Goal: Transaction & Acquisition: Purchase product/service

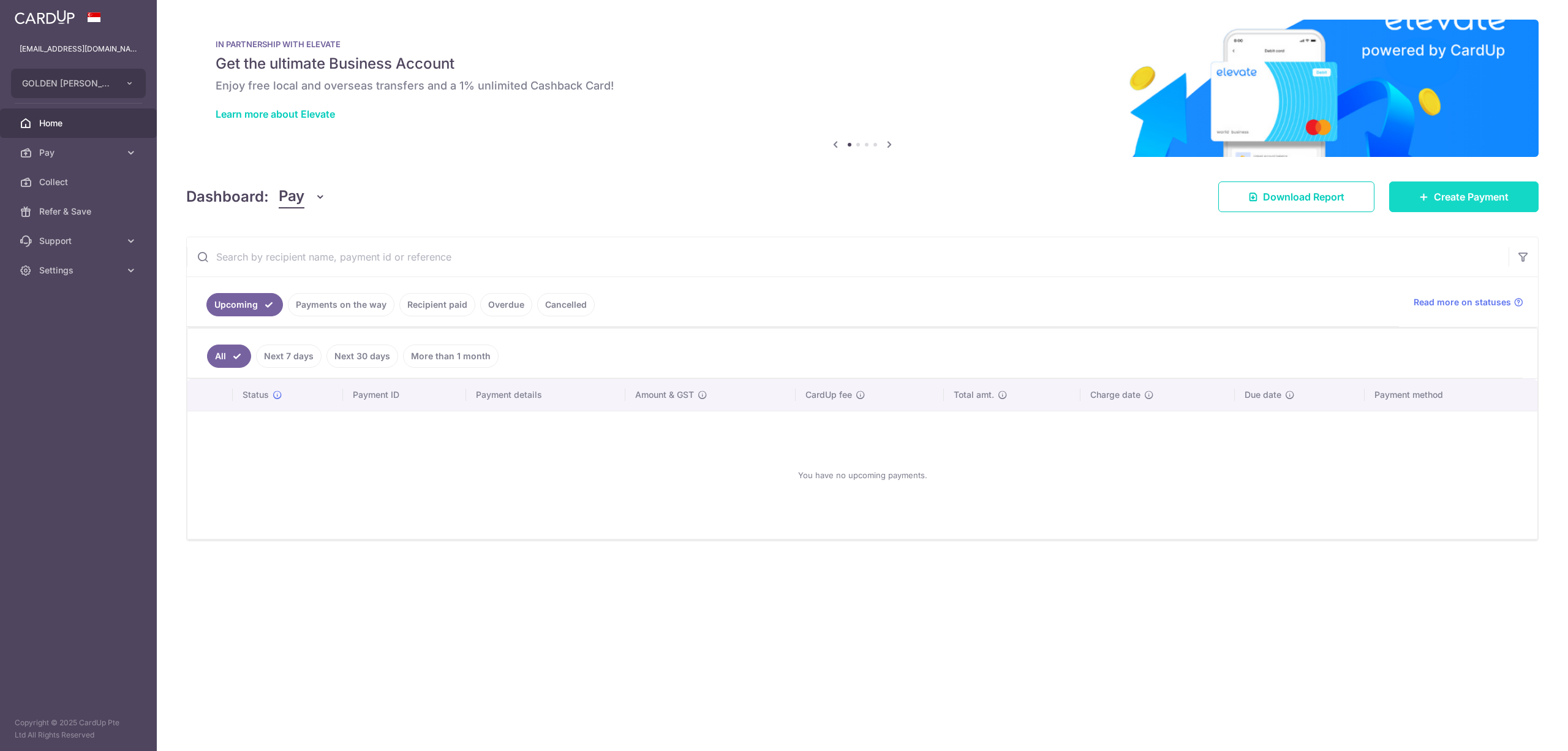
click at [1474, 192] on span "Create Payment" at bounding box center [1471, 197] width 75 height 14
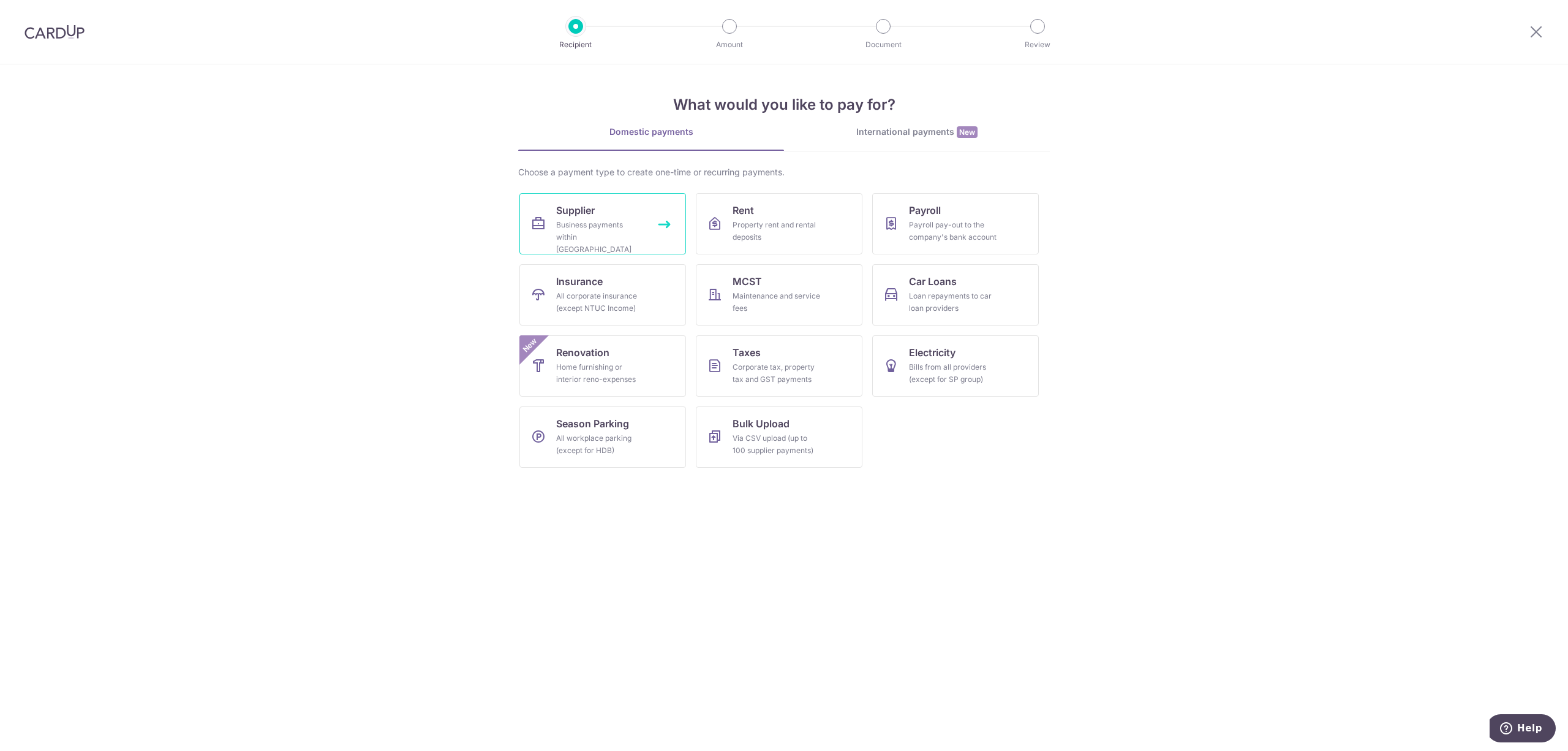
click at [575, 193] on link "Supplier Business payments within Singapore" at bounding box center [602, 224] width 166 height 61
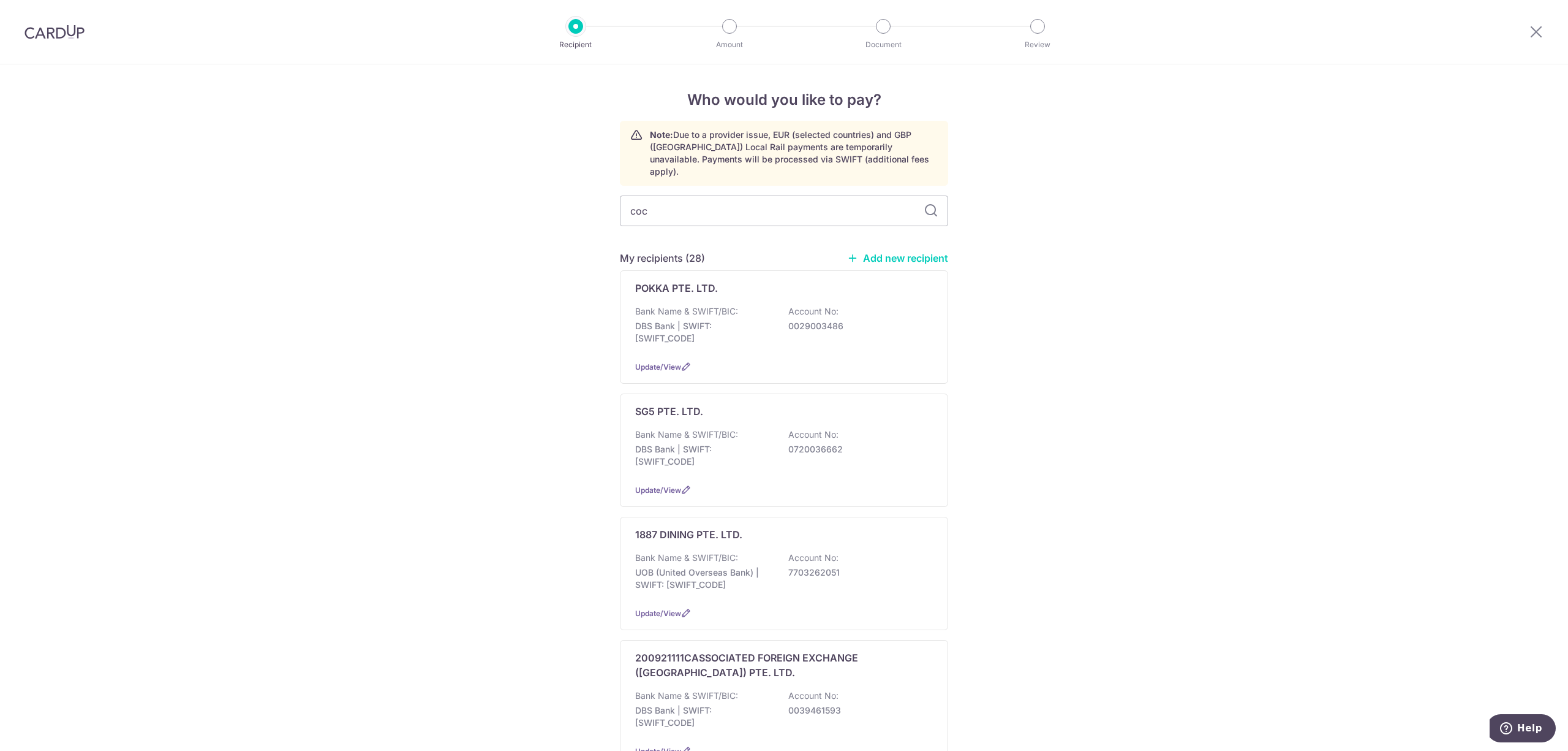
type input "coca"
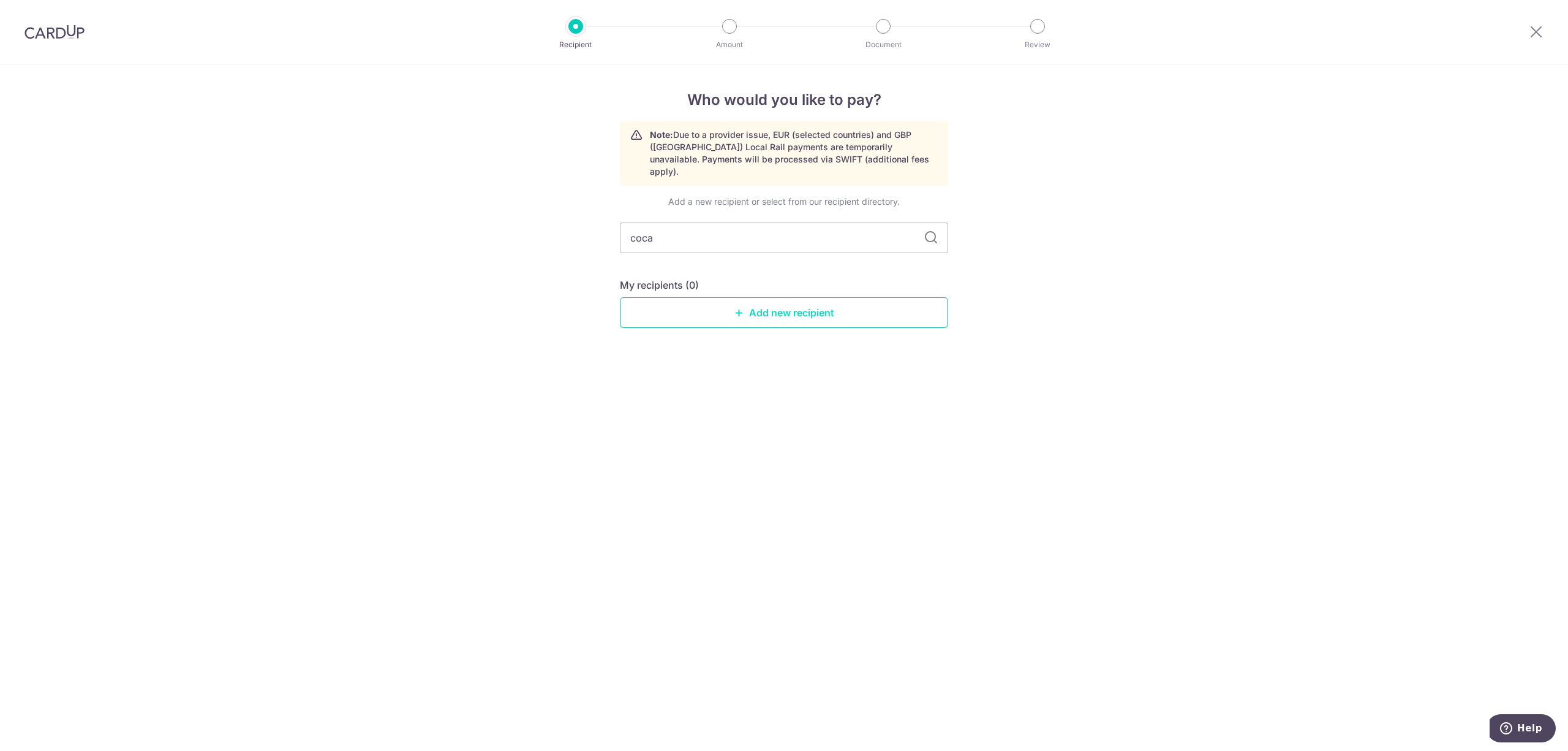
click at [909, 298] on link "Add new recipient" at bounding box center [783, 313] width 328 height 31
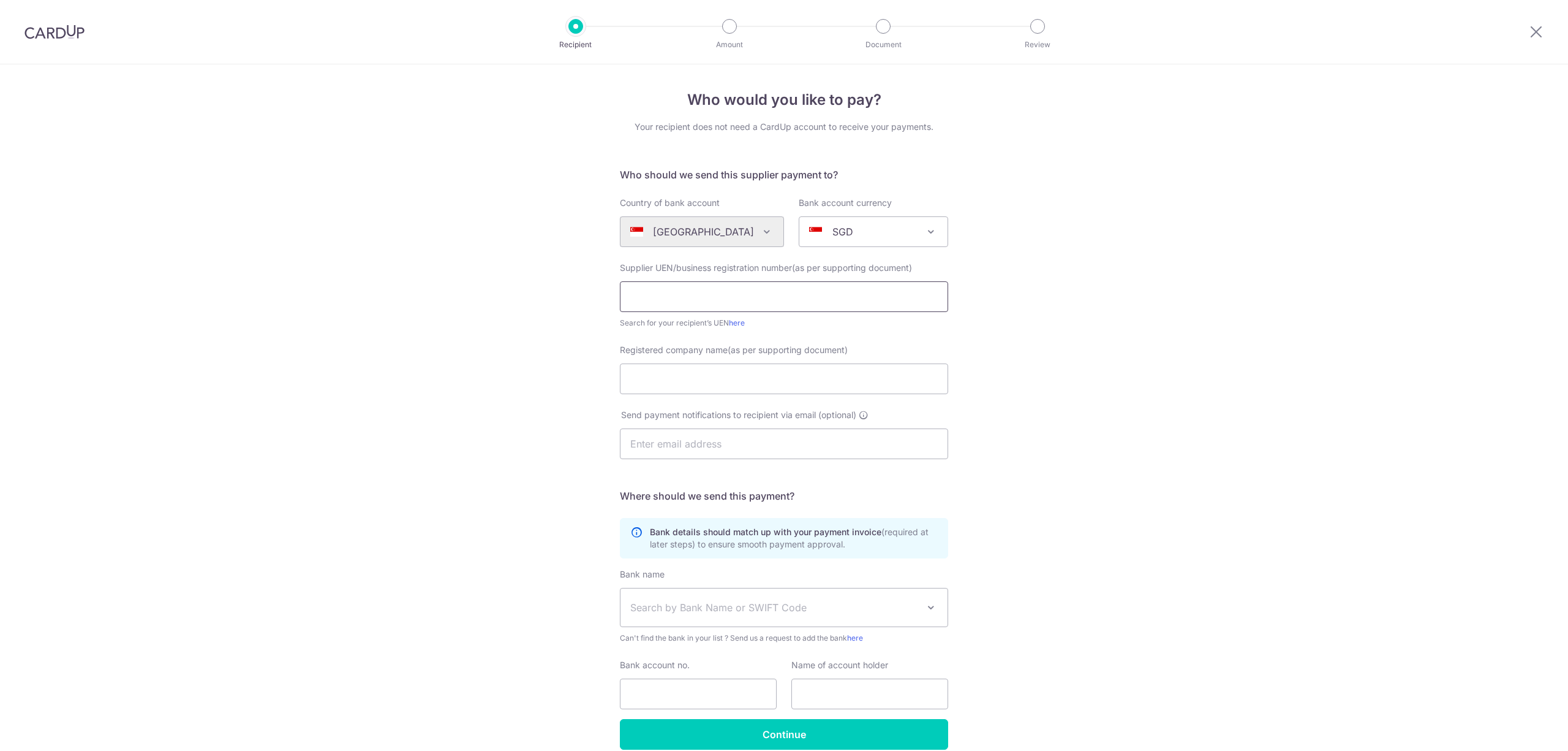
click at [836, 282] on input "text" at bounding box center [783, 296] width 328 height 31
click at [77, 37] on img at bounding box center [54, 32] width 60 height 14
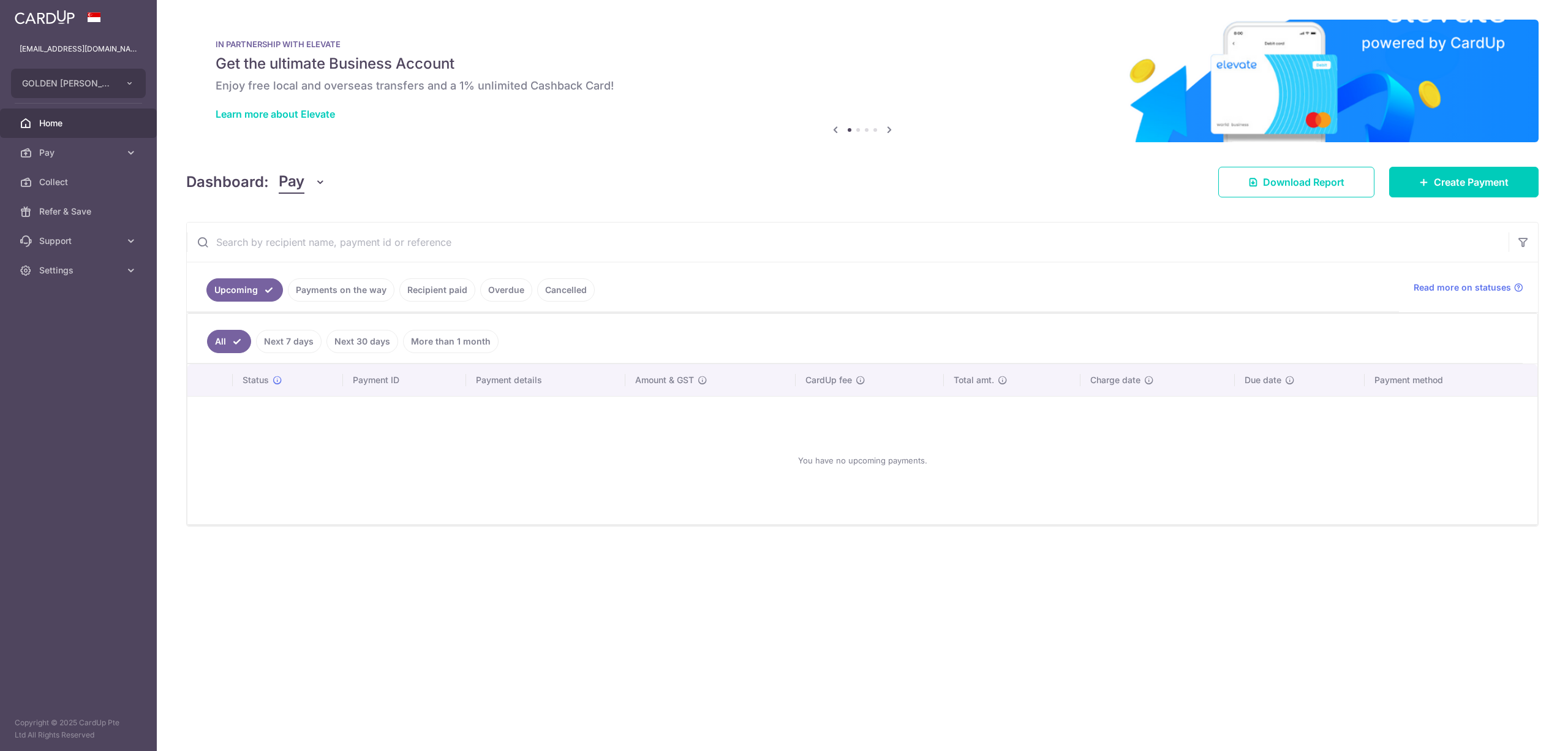
click at [371, 295] on link "Payments on the way" at bounding box center [341, 290] width 107 height 23
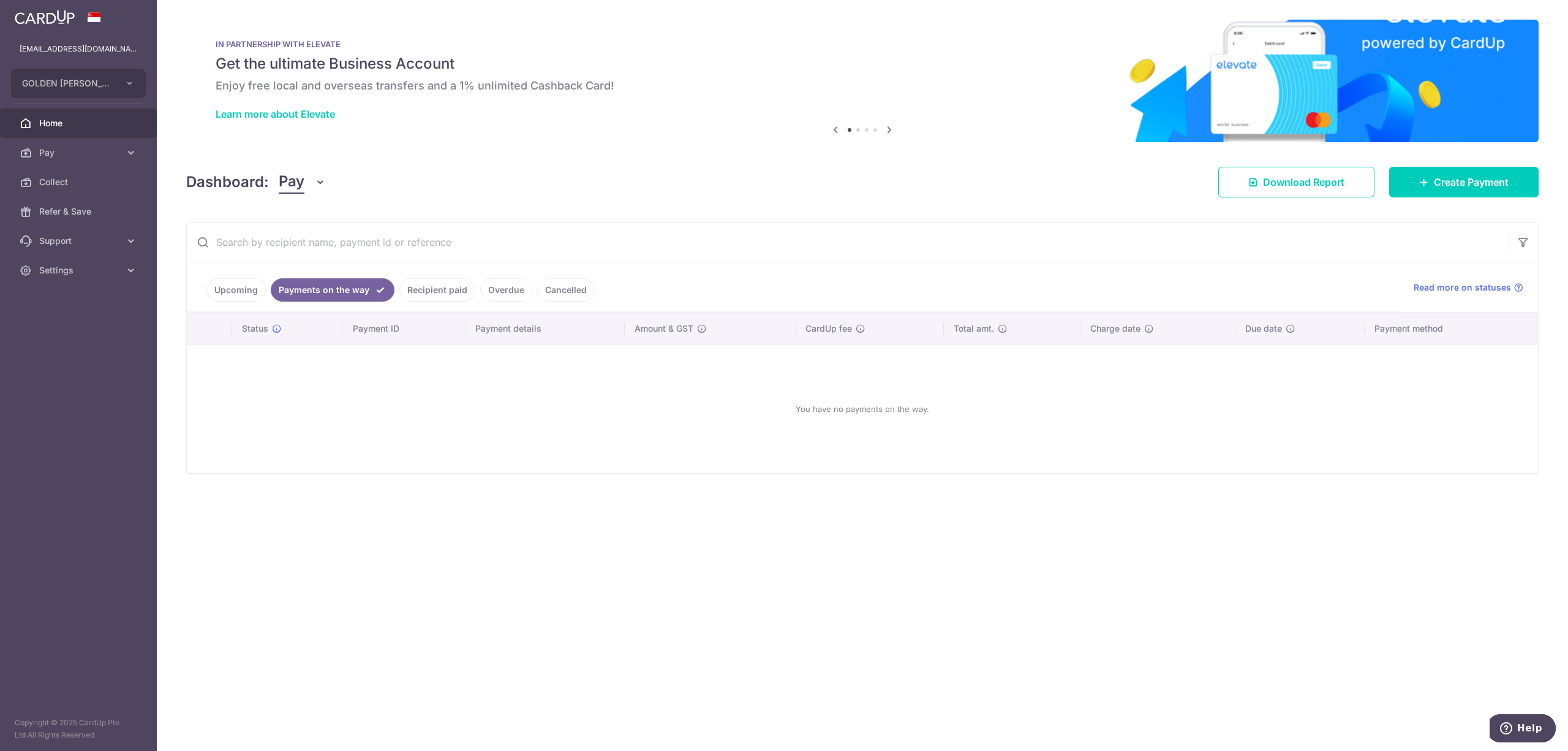
click at [434, 290] on link "Recipient paid" at bounding box center [437, 290] width 76 height 23
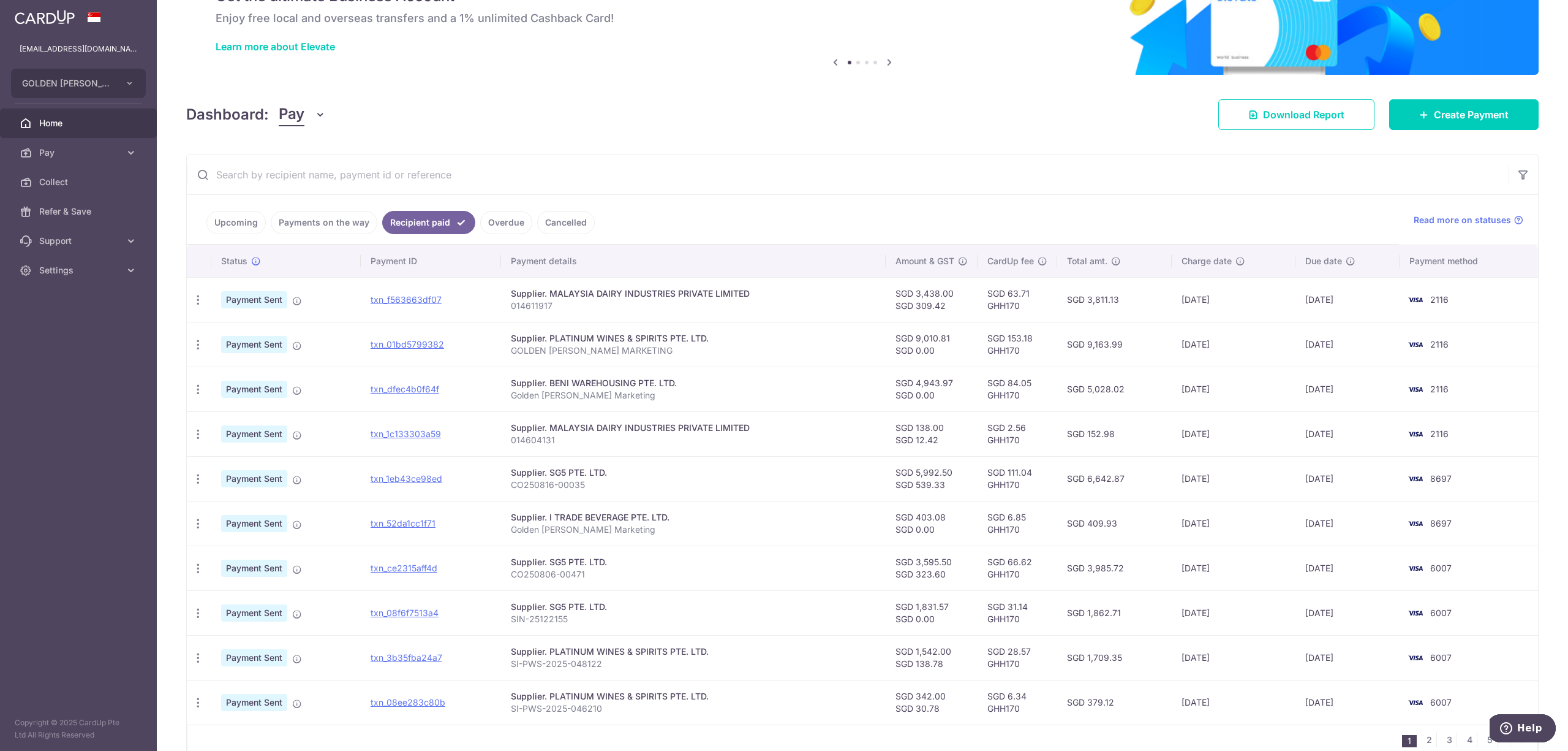
scroll to position [134, 0]
